Goal: Check status

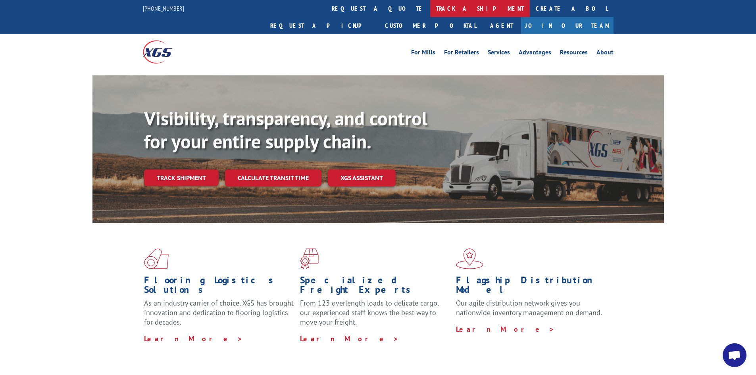
click at [430, 8] on link "track a shipment" at bounding box center [480, 8] width 100 height 17
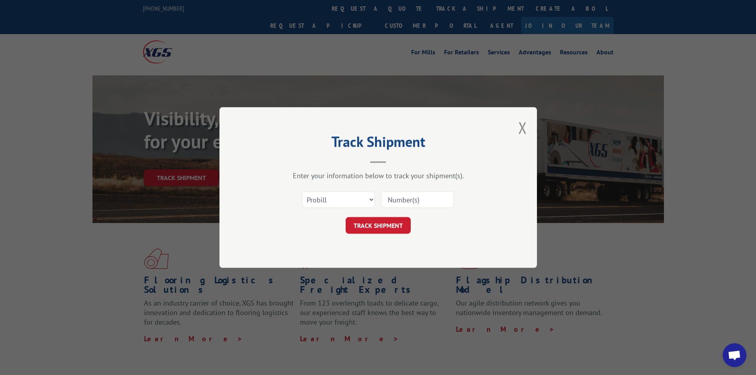
click at [408, 193] on input at bounding box center [417, 199] width 73 height 17
paste input "2816821"
type input "2816821"
click at [383, 221] on button "TRACK SHIPMENT" at bounding box center [378, 225] width 65 height 17
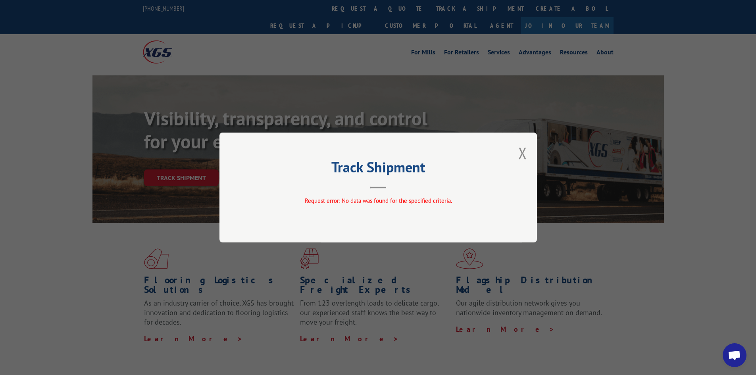
click at [382, 207] on div "Request error: No data was found for the specified criteria." at bounding box center [378, 202] width 238 height 12
click at [527, 154] on div "Track Shipment Request error: No data was found for the specified criteria." at bounding box center [378, 188] width 318 height 110
click at [522, 155] on button "Close modal" at bounding box center [522, 152] width 9 height 21
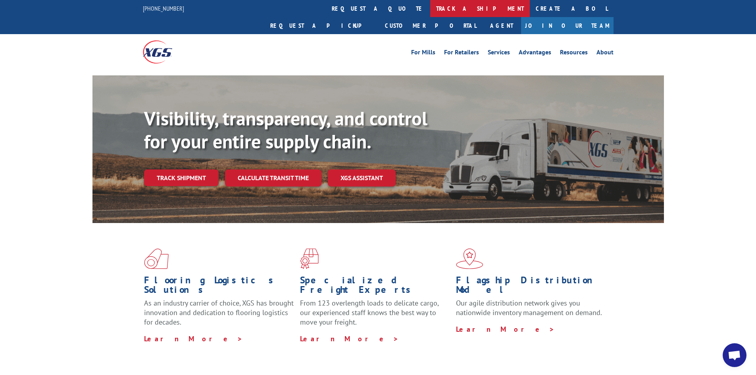
click at [430, 3] on link "track a shipment" at bounding box center [480, 8] width 100 height 17
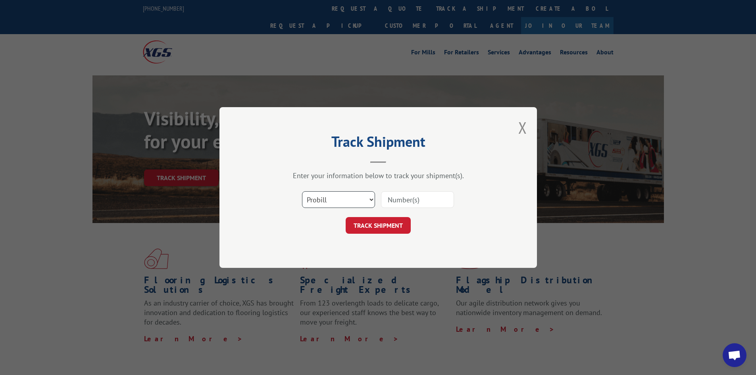
click at [341, 201] on select "Select category... Probill BOL PO" at bounding box center [338, 199] width 73 height 17
select select "bol"
click at [302, 191] on select "Select category... Probill BOL PO" at bounding box center [338, 199] width 73 height 17
click at [420, 196] on input at bounding box center [417, 199] width 73 height 17
paste input "2816821"
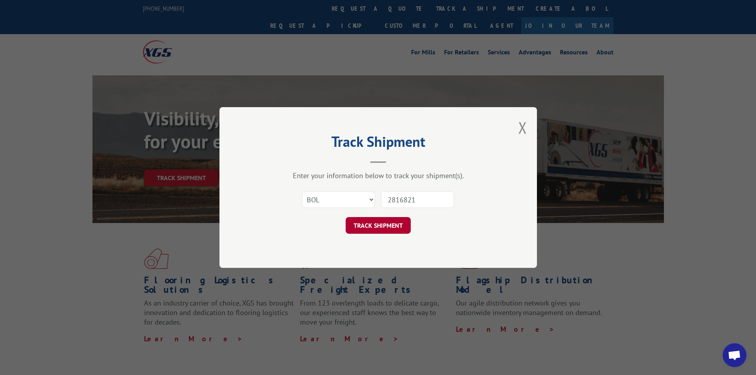
type input "2816821"
click at [379, 226] on button "TRACK SHIPMENT" at bounding box center [378, 225] width 65 height 17
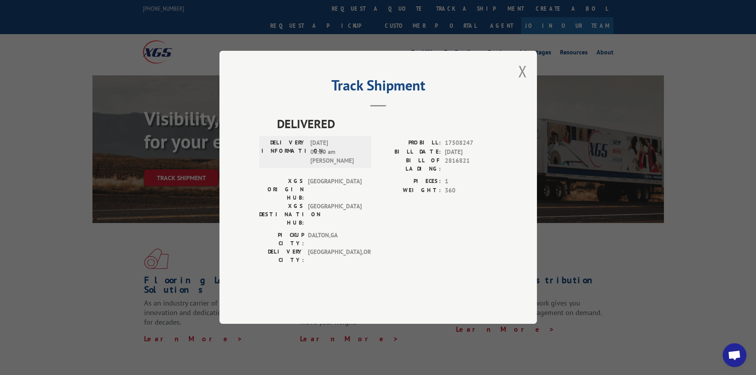
drag, startPoint x: 313, startPoint y: 183, endPoint x: 312, endPoint y: 189, distance: 5.2
click at [313, 166] on span "[DATE] 08:10 am [PERSON_NAME]" at bounding box center [337, 152] width 54 height 27
click at [313, 231] on span "[GEOGRAPHIC_DATA] , [GEOGRAPHIC_DATA]" at bounding box center [335, 239] width 54 height 17
